Goal: Task Accomplishment & Management: Manage account settings

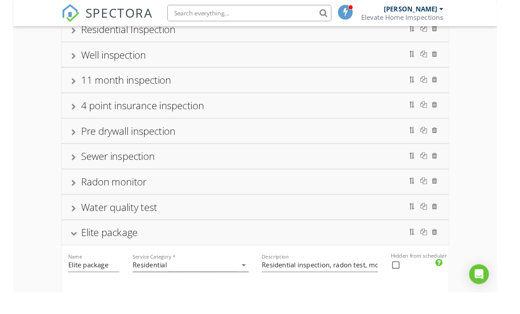
scroll to position [87, 0]
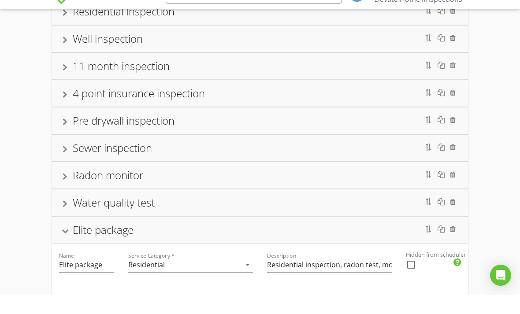
click at [86, 242] on div "Elite package" at bounding box center [103, 249] width 61 height 15
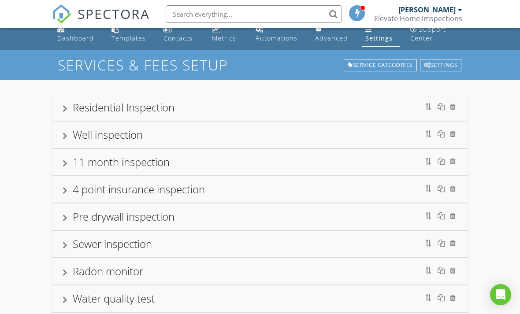
scroll to position [20, 0]
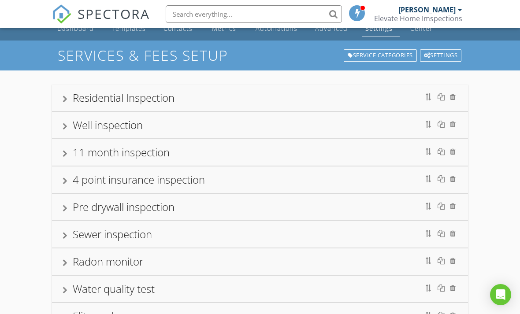
click at [337, 100] on div "Residential Inspection" at bounding box center [260, 98] width 395 height 16
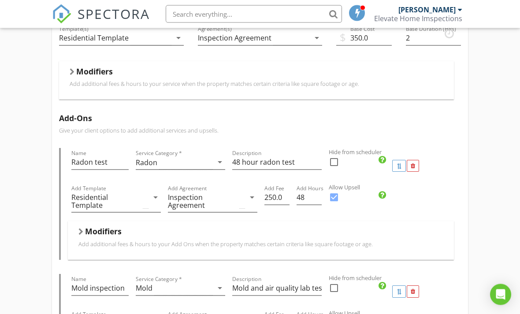
scroll to position [159, 0]
click at [226, 200] on div "Inspection Agreement" at bounding box center [203, 202] width 70 height 16
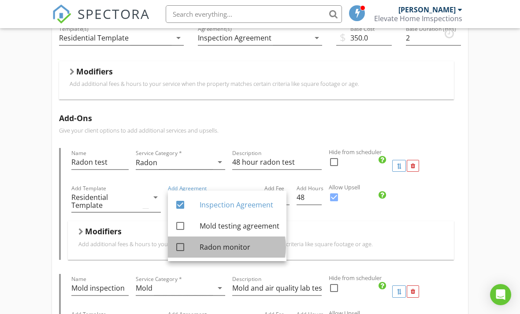
click at [228, 250] on div "Radon monitor" at bounding box center [240, 247] width 80 height 11
checkbox input "true"
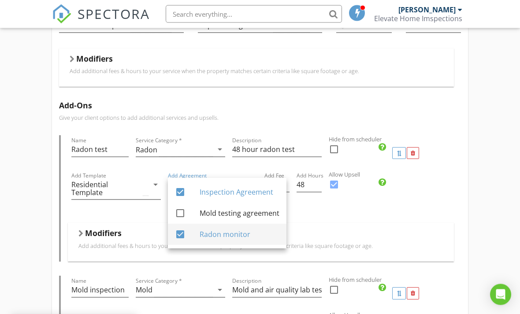
scroll to position [177, 0]
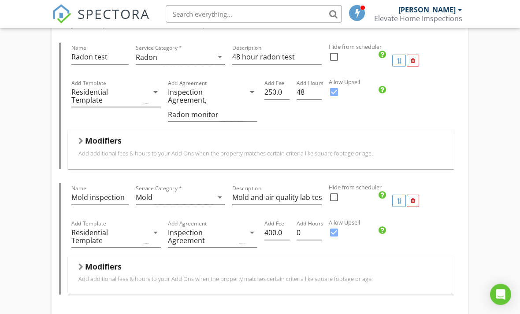
scroll to position [276, 0]
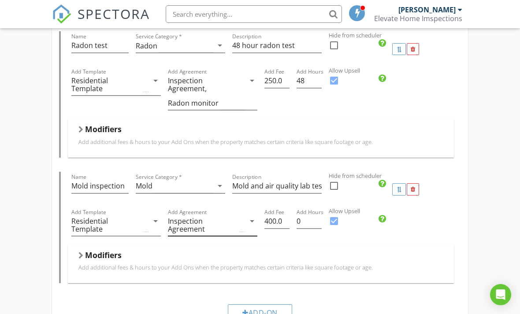
click at [234, 226] on div "Inspection Agreement" at bounding box center [203, 225] width 70 height 16
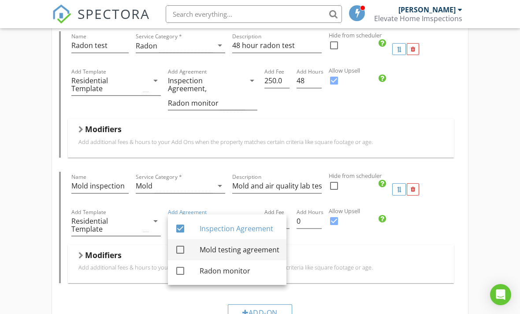
click at [234, 251] on div "Mold testing agreement" at bounding box center [240, 250] width 80 height 11
checkbox input "true"
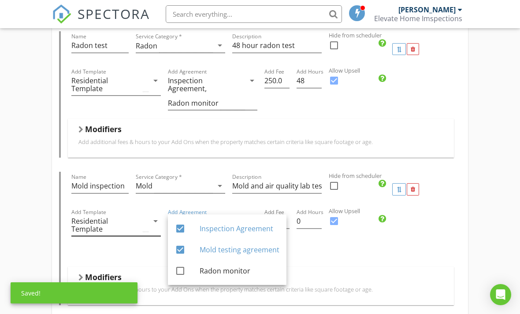
click at [82, 227] on div "Residential Template" at bounding box center [109, 225] width 77 height 22
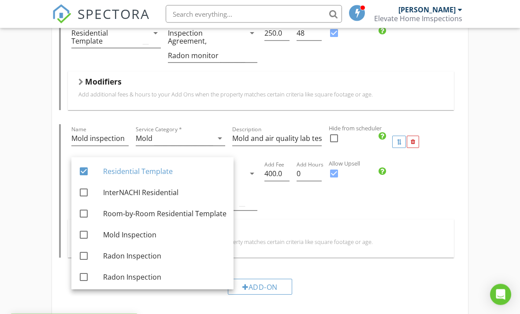
scroll to position [324, 0]
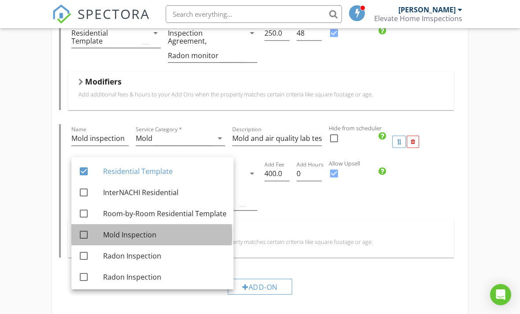
click at [151, 234] on div "Mold Inspection" at bounding box center [164, 235] width 123 height 11
checkbox input "true"
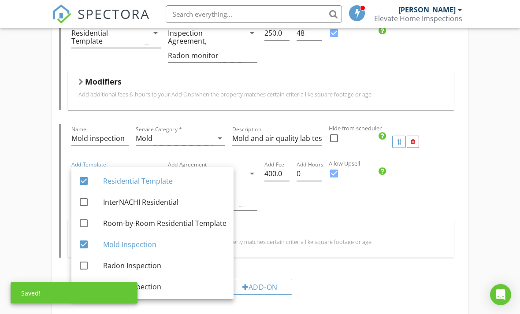
click at [29, 203] on div "Residential Inspection Name Residential Inspection Service Category * Residenti…" at bounding box center [260, 286] width 520 height 1038
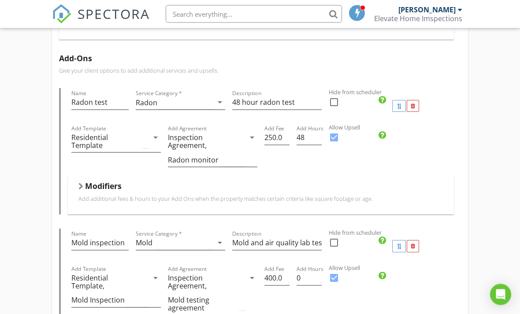
scroll to position [218, 0]
click at [86, 142] on div "Residential Template" at bounding box center [106, 143] width 70 height 16
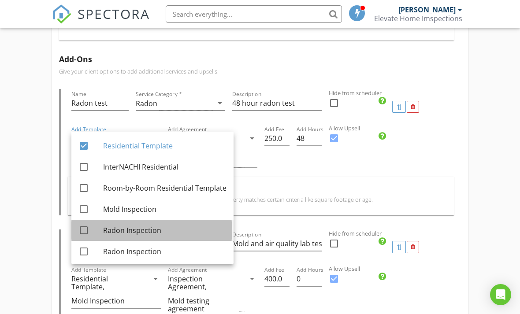
click at [78, 228] on div at bounding box center [83, 230] width 15 height 15
checkbox input "true"
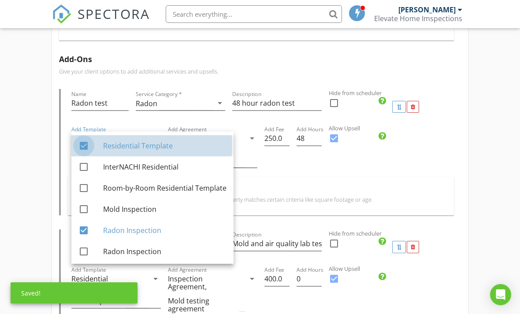
click at [76, 146] on div at bounding box center [83, 145] width 15 height 15
checkbox input "false"
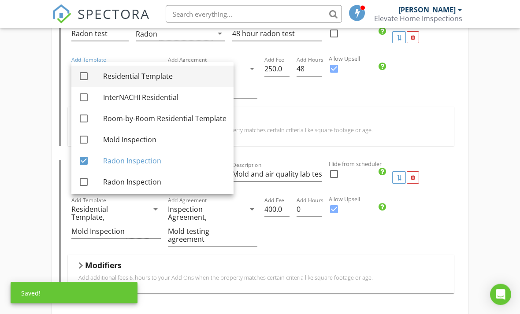
scroll to position [303, 0]
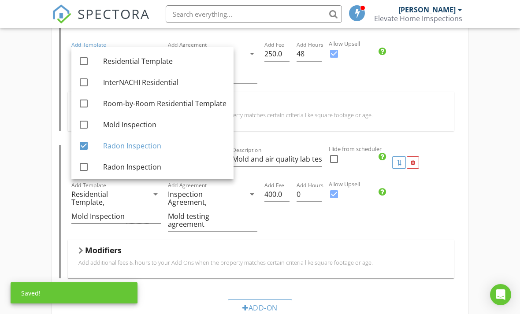
click at [35, 216] on div "Residential Inspection Name Residential Inspection Service Category * Residenti…" at bounding box center [260, 306] width 520 height 1038
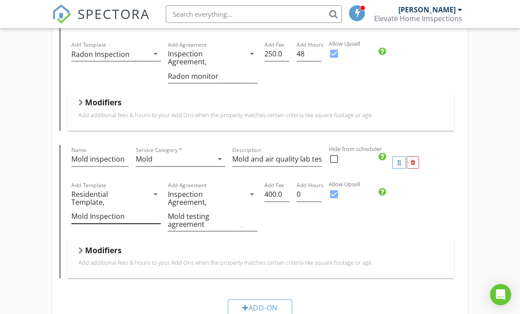
click at [143, 197] on div "Residential Template, Mold Inspection" at bounding box center [109, 205] width 77 height 37
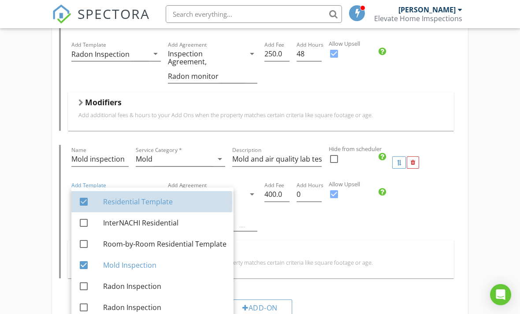
click at [159, 206] on div "Residential Template" at bounding box center [164, 202] width 123 height 11
checkbox input "false"
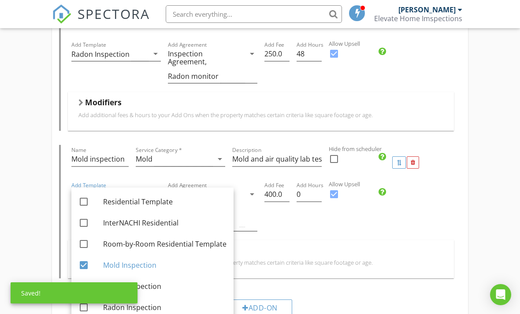
click at [29, 203] on div "Residential Inspection Name Residential Inspection Service Category * Residenti…" at bounding box center [260, 306] width 520 height 1038
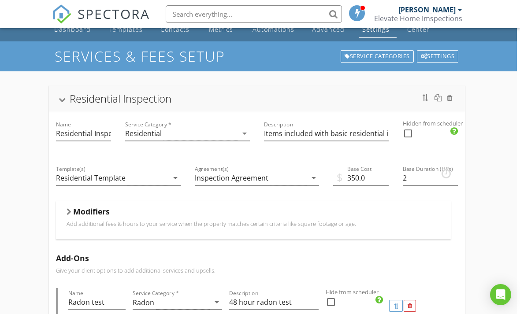
scroll to position [20, 3]
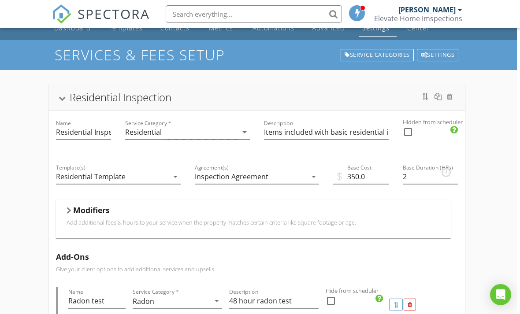
click at [79, 92] on div "Residential Inspection" at bounding box center [121, 97] width 102 height 15
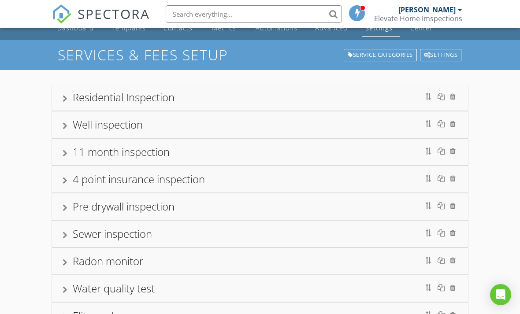
scroll to position [0, 0]
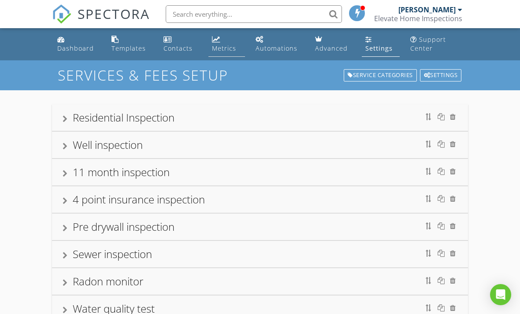
click at [222, 51] on div "Metrics" at bounding box center [224, 48] width 24 height 8
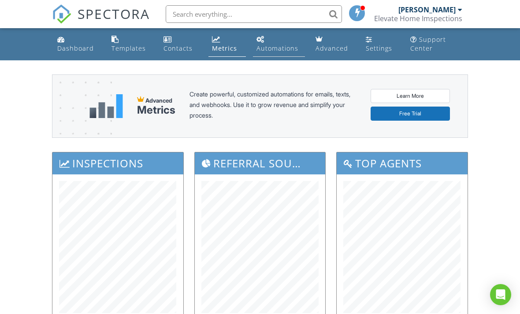
click at [287, 48] on div "Automations" at bounding box center [278, 48] width 42 height 8
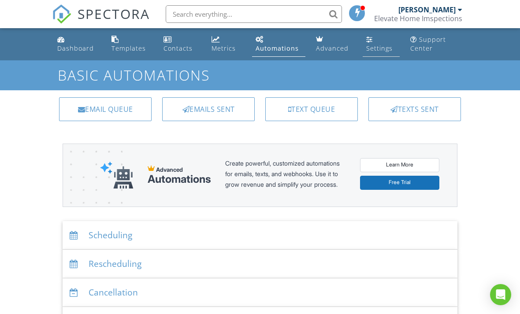
click at [374, 45] on div "Settings" at bounding box center [379, 48] width 26 height 8
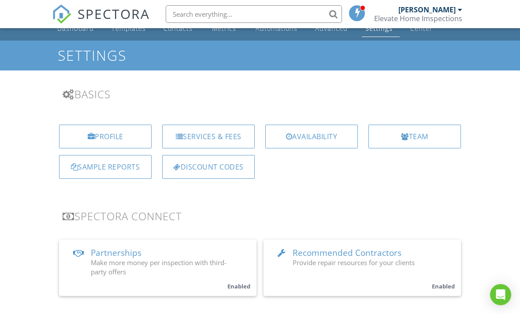
scroll to position [20, 0]
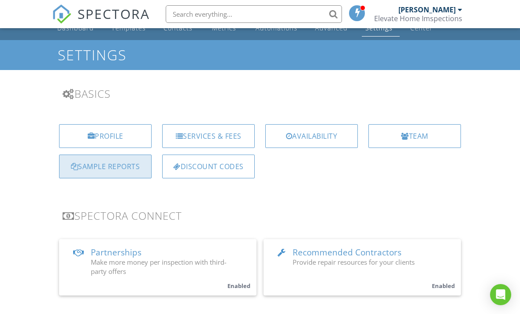
click at [81, 168] on div "Sample Reports" at bounding box center [105, 167] width 93 height 24
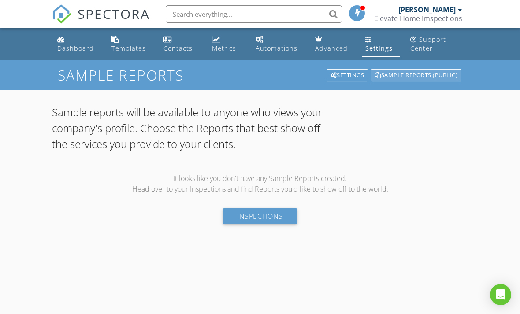
click at [399, 77] on div "Sample Reports (public)" at bounding box center [416, 75] width 90 height 12
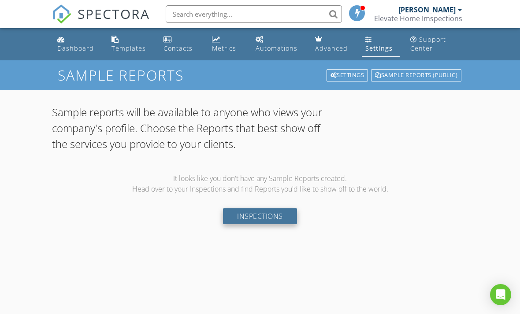
click at [287, 215] on link "Inspections" at bounding box center [260, 217] width 74 height 16
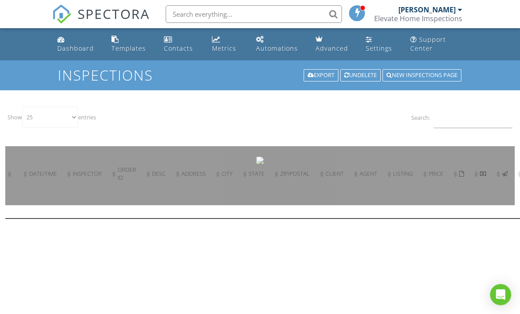
select select "25"
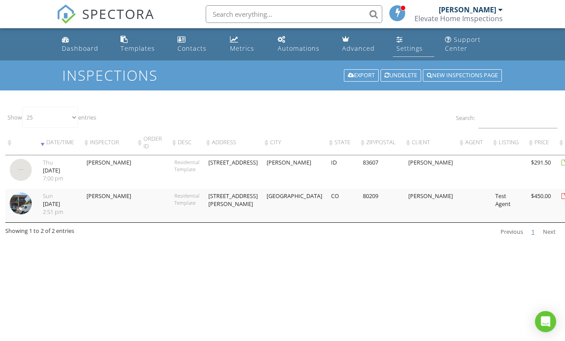
click at [407, 47] on div "Settings" at bounding box center [409, 48] width 26 height 8
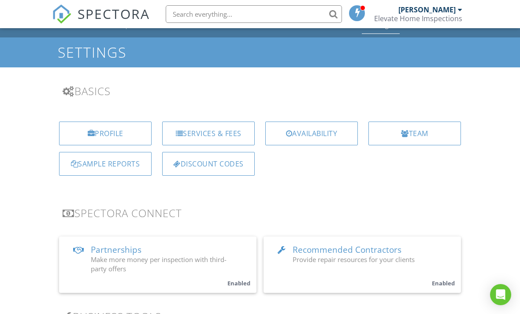
scroll to position [23, 0]
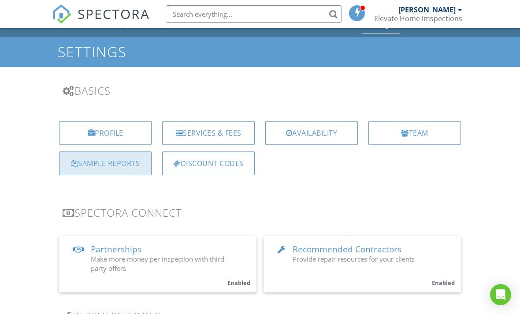
click at [69, 167] on div "Sample Reports" at bounding box center [105, 164] width 93 height 24
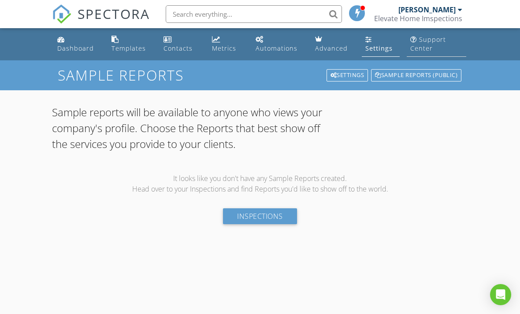
click at [433, 40] on div "Support Center" at bounding box center [429, 43] width 36 height 17
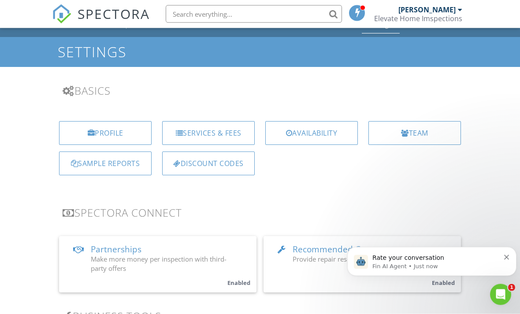
scroll to position [25, 0]
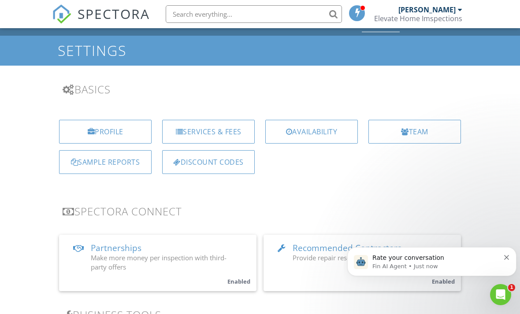
click at [508, 255] on button "Dismiss notification" at bounding box center [508, 256] width 6 height 7
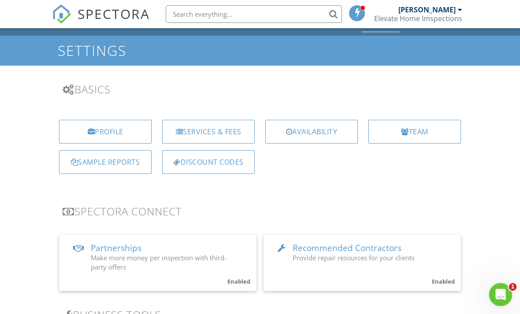
click at [496, 293] on icon "Open Intercom Messenger" at bounding box center [500, 294] width 15 height 15
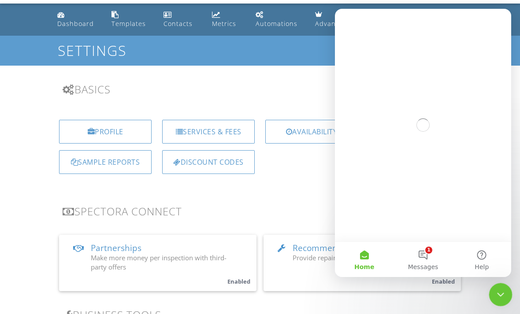
scroll to position [0, 0]
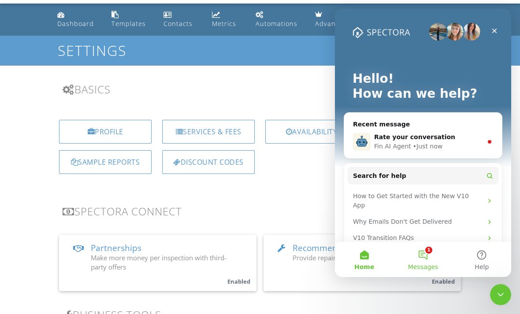
click at [429, 252] on button "1 Messages" at bounding box center [423, 259] width 59 height 35
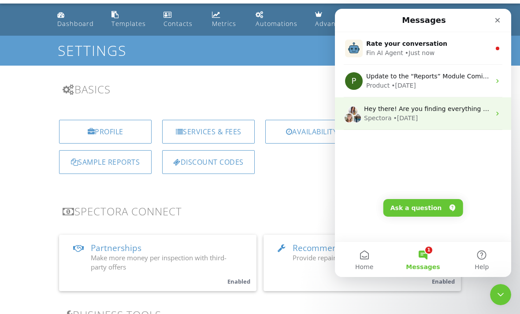
click at [478, 117] on div "Spectora • 5w ago" at bounding box center [427, 118] width 127 height 9
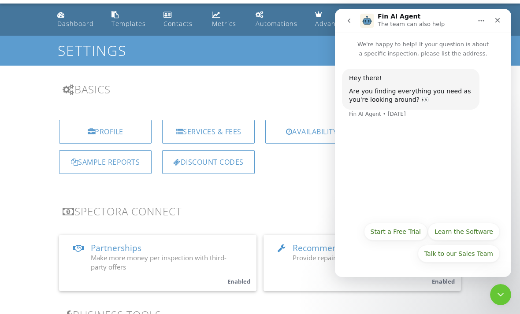
click at [494, 19] on div "Close" at bounding box center [498, 20] width 16 height 16
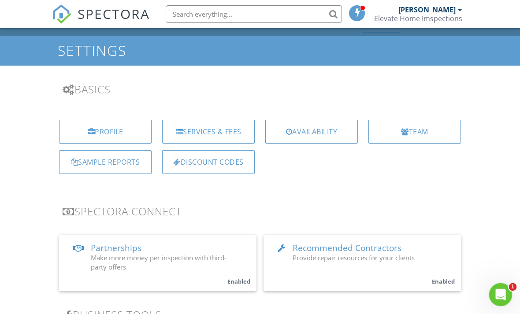
click at [497, 286] on div "Open Intercom Messenger" at bounding box center [499, 293] width 29 height 29
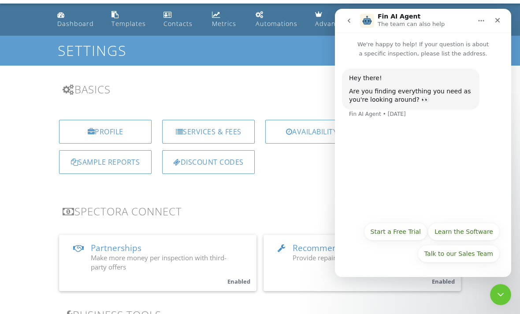
click at [348, 20] on icon "go back" at bounding box center [349, 21] width 3 height 4
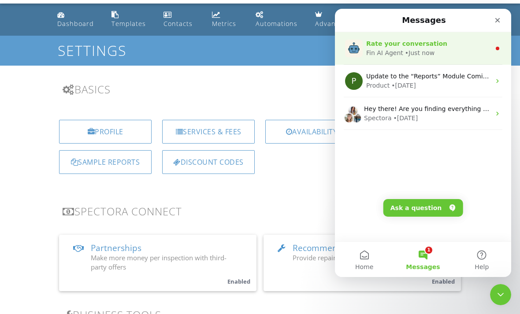
click at [452, 57] on div "Fin AI Agent • Just now" at bounding box center [428, 53] width 124 height 9
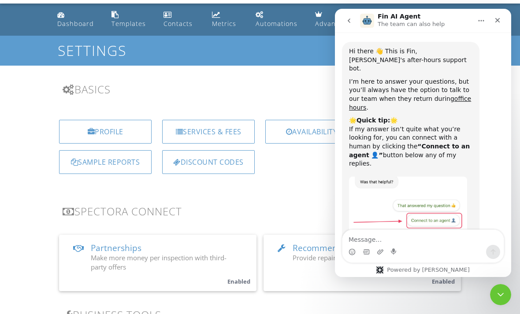
click at [498, 22] on icon "Close" at bounding box center [497, 20] width 7 height 7
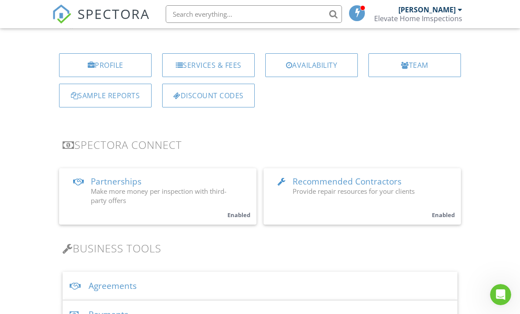
scroll to position [91, 0]
click at [387, 187] on span "Provide repair resources for your clients" at bounding box center [354, 191] width 122 height 9
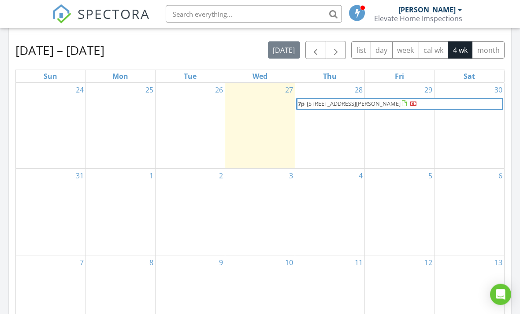
scroll to position [389, 0]
click at [323, 146] on div "28 7p [STREET_ADDRESS][PERSON_NAME]" at bounding box center [329, 126] width 69 height 86
click at [43, 216] on div "31" at bounding box center [51, 212] width 70 height 86
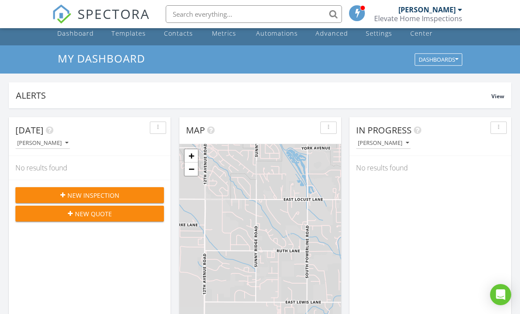
scroll to position [0, 0]
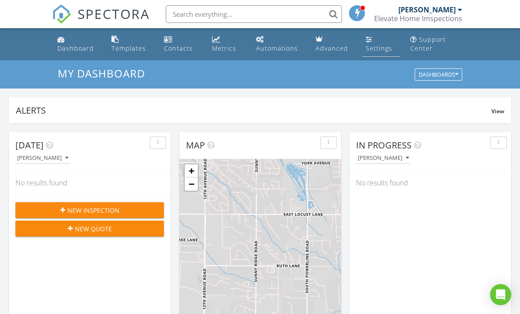
click at [383, 47] on div "Settings" at bounding box center [379, 48] width 26 height 8
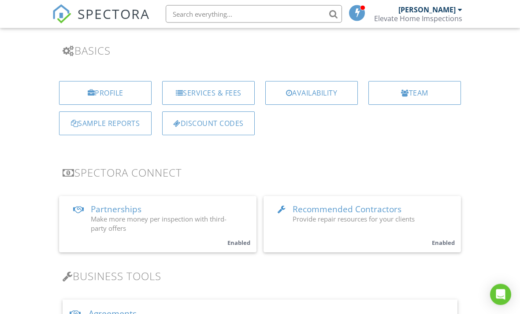
scroll to position [45, 0]
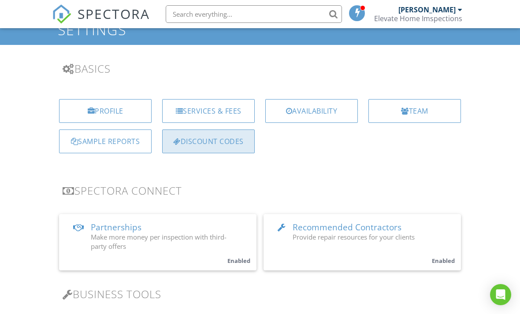
click at [230, 141] on div "Discount Codes" at bounding box center [208, 142] width 93 height 24
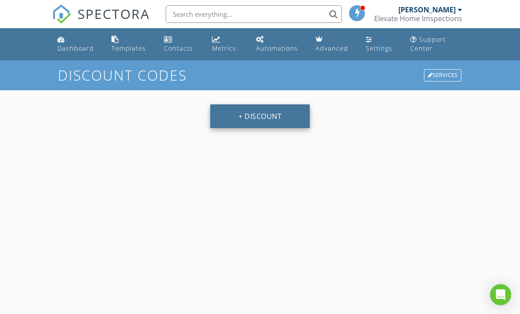
click at [307, 116] on button "+ Discount" at bounding box center [260, 117] width 100 height 24
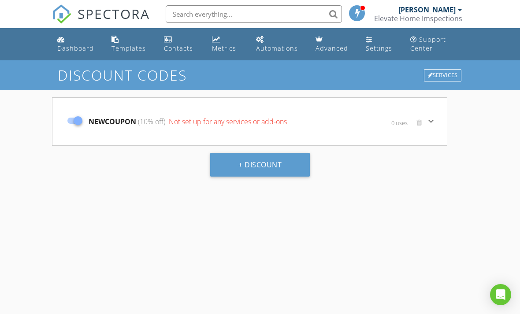
click at [253, 123] on span "Not set up for any services or add-ons" at bounding box center [227, 122] width 120 height 10
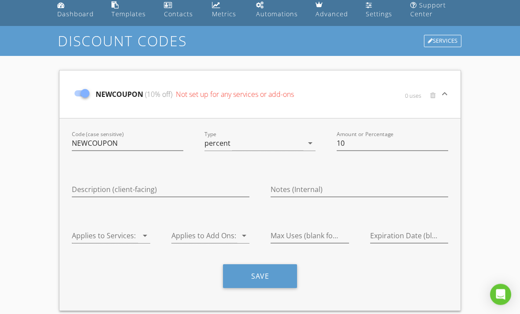
scroll to position [36, 0]
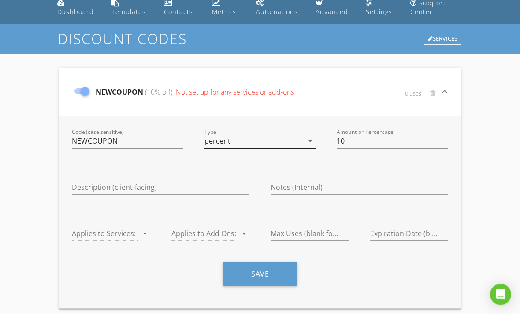
click at [310, 143] on icon "arrow_drop_down" at bounding box center [310, 141] width 11 height 11
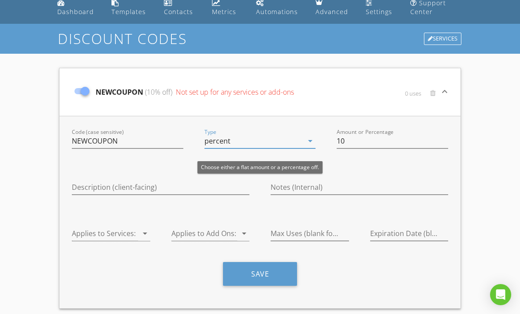
click at [269, 139] on div "percent" at bounding box center [254, 141] width 99 height 15
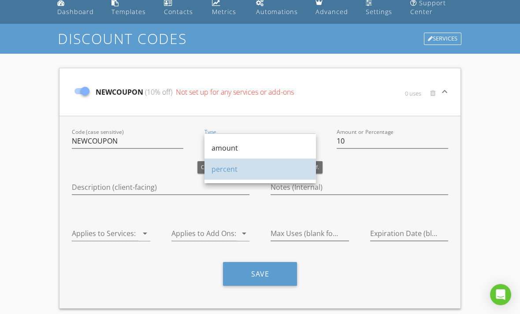
click at [239, 169] on div "percent" at bounding box center [260, 169] width 97 height 11
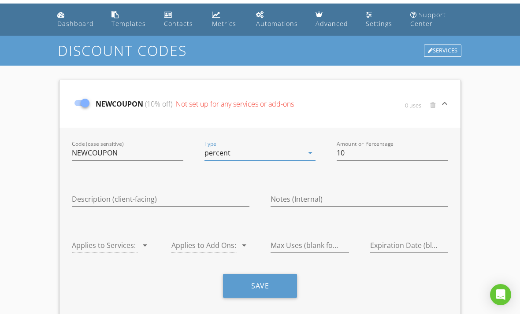
scroll to position [60, 0]
